Goal: Transaction & Acquisition: Obtain resource

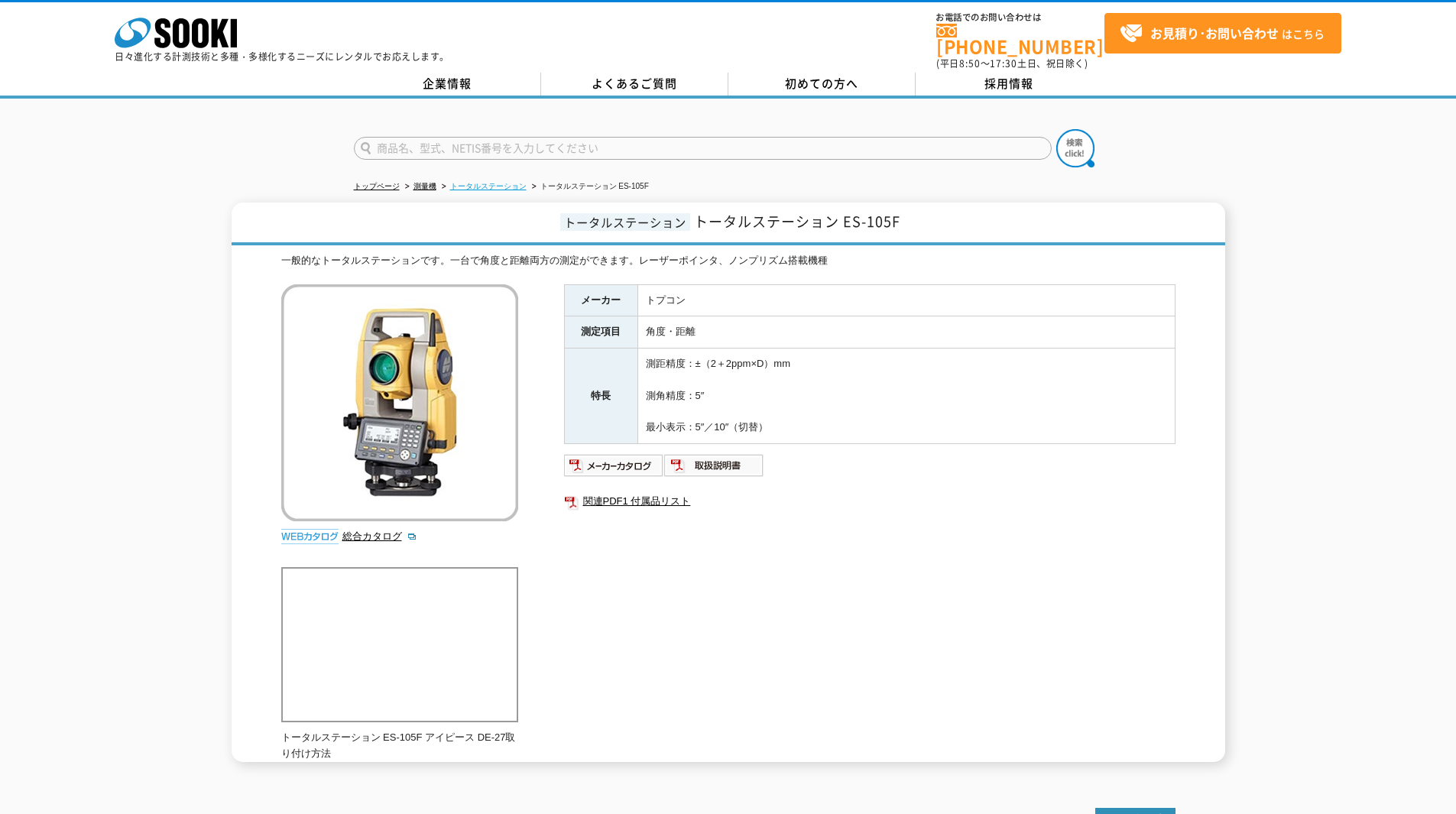
click at [507, 182] on link "トータルステーション" at bounding box center [489, 186] width 77 height 9
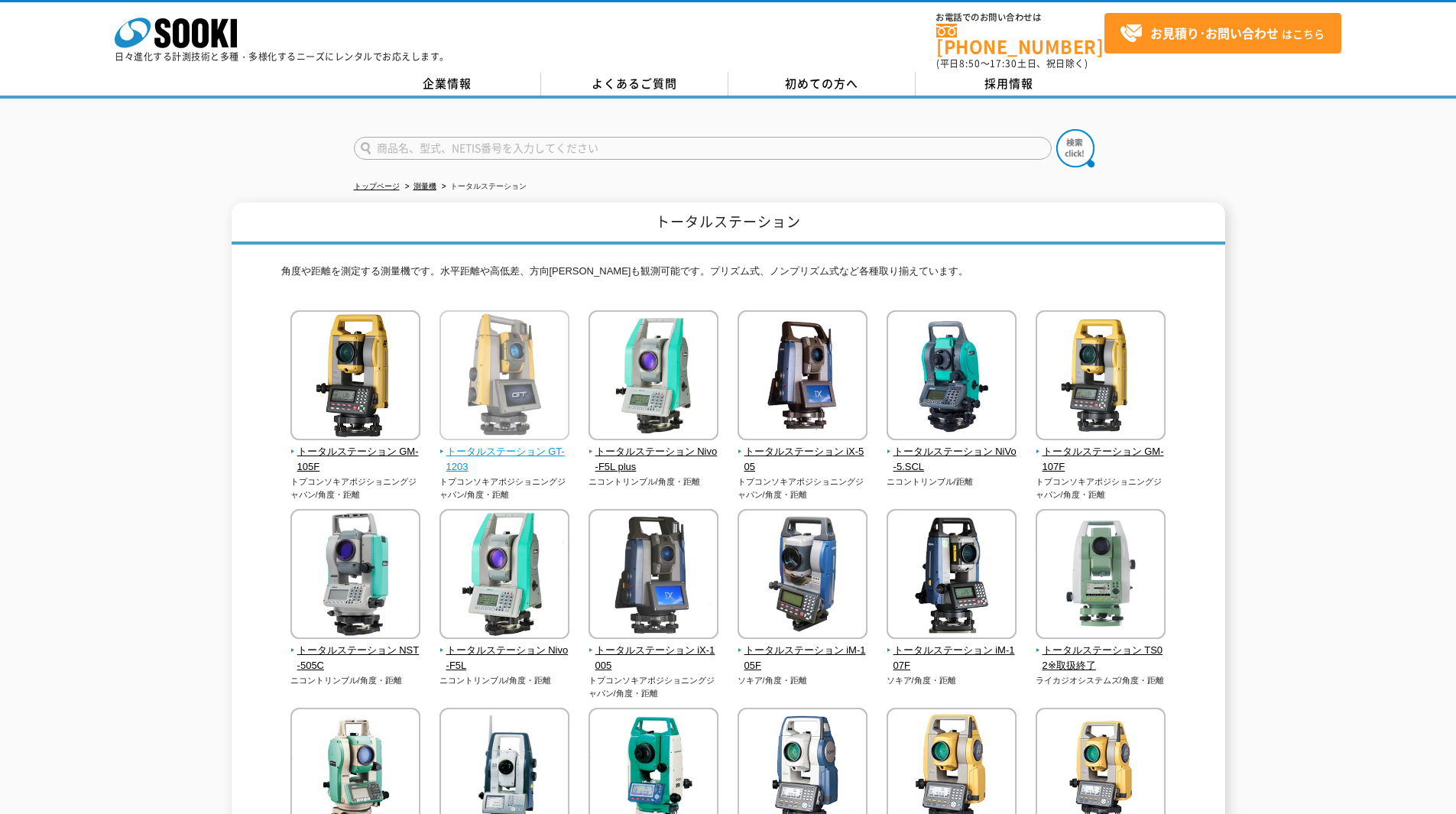
click at [468, 446] on span "トータルステーション GT-1203" at bounding box center [504, 460] width 131 height 32
